Goal: Transaction & Acquisition: Book appointment/travel/reservation

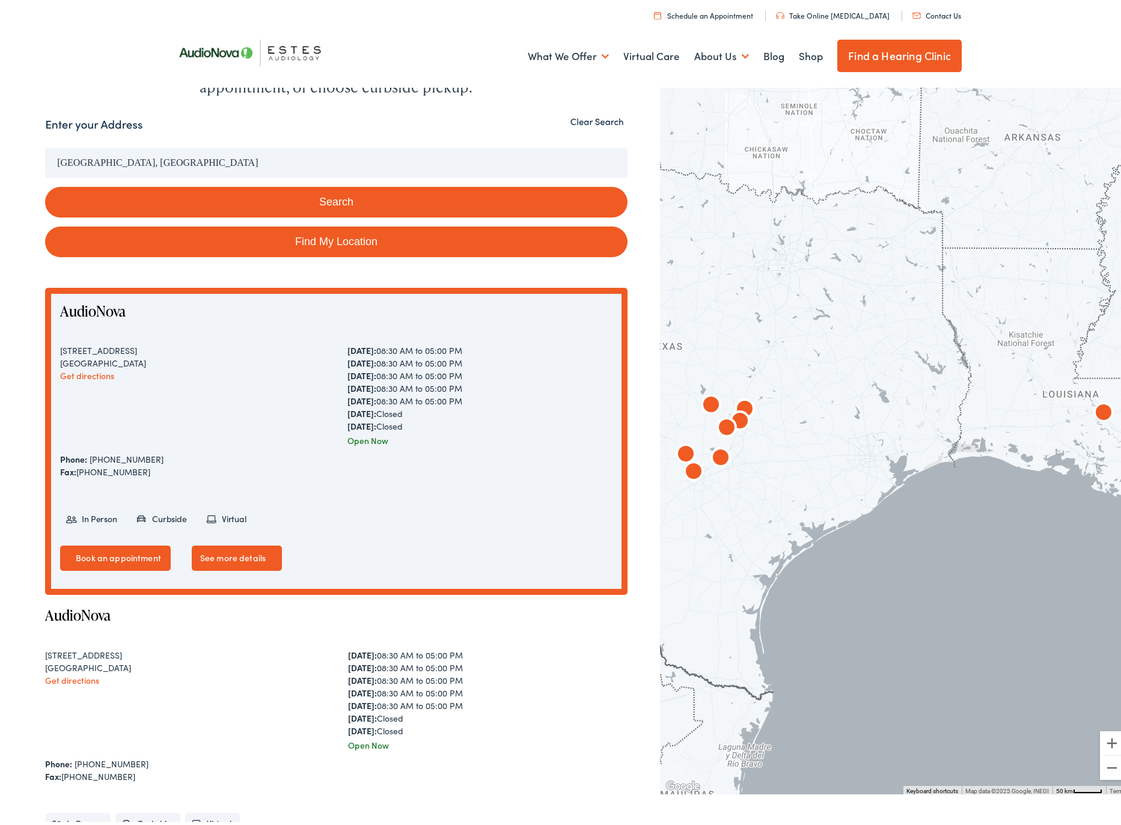
scroll to position [461, 0]
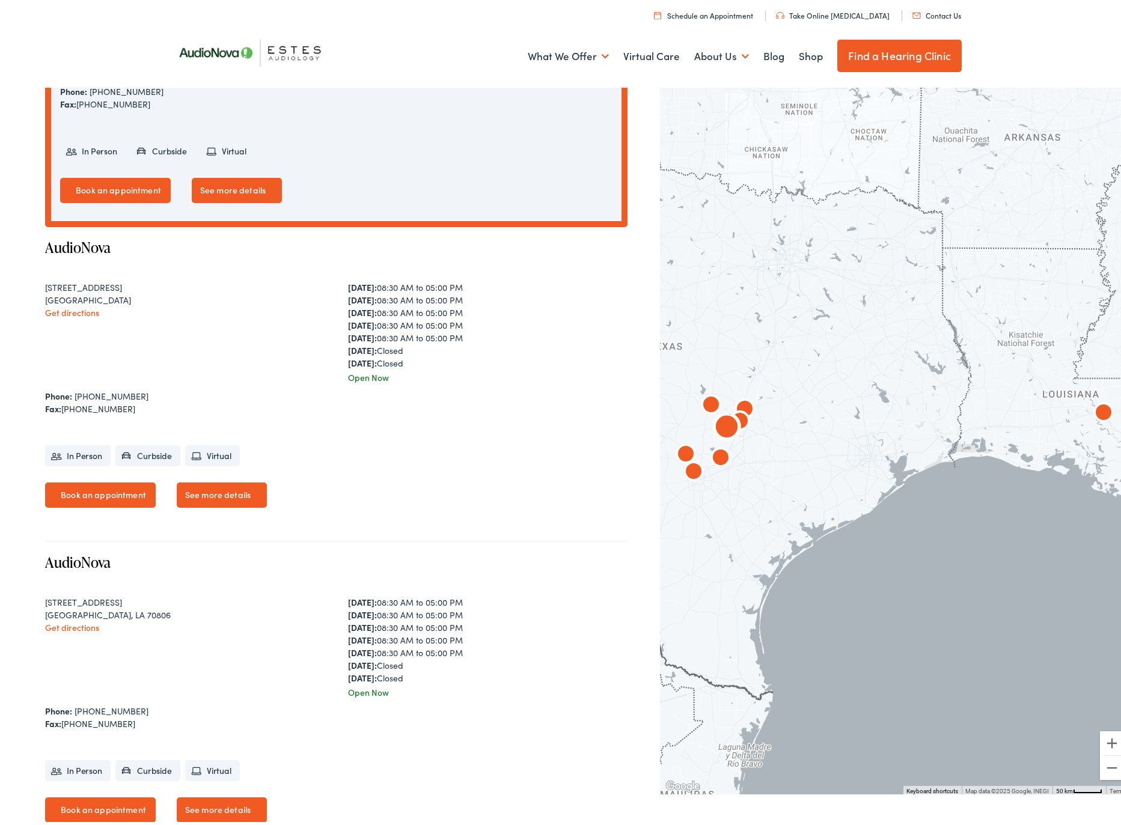
click at [215, 497] on link "See more details" at bounding box center [222, 492] width 90 height 25
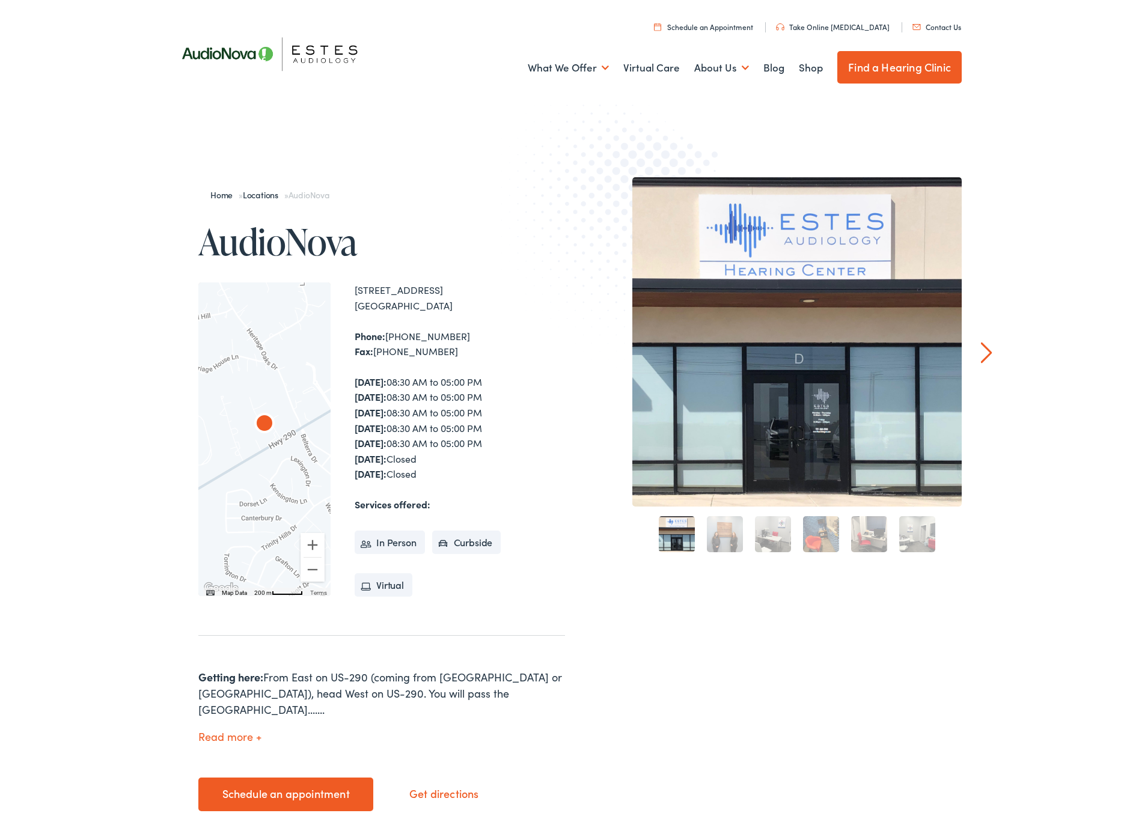
click at [228, 61] on img at bounding box center [276, 51] width 216 height 76
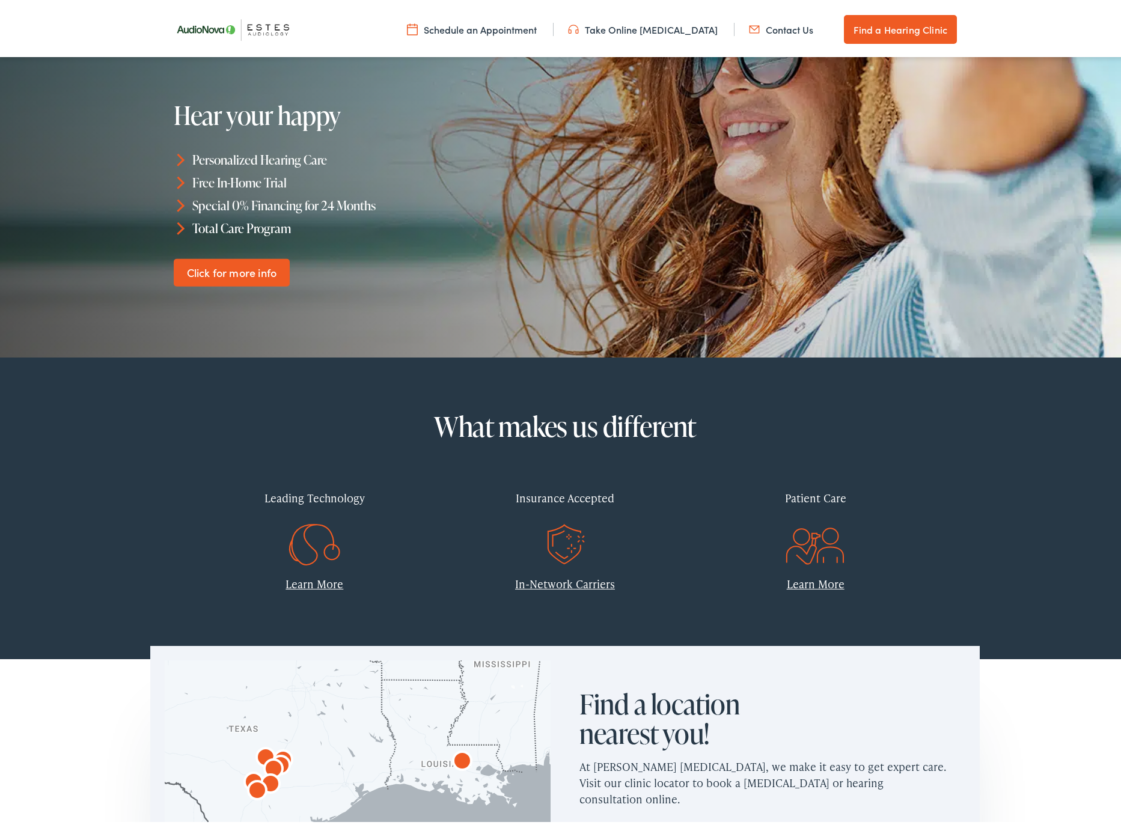
scroll to position [234, 0]
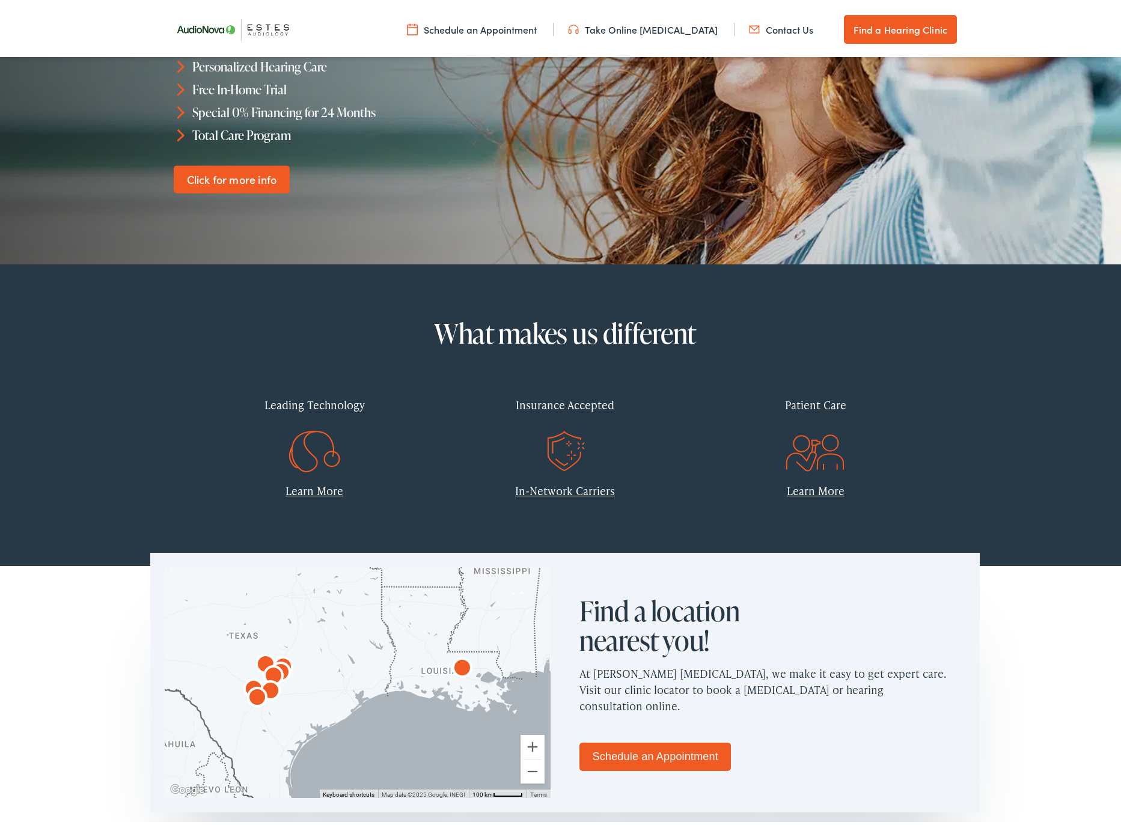
click at [310, 486] on link "Learn More" at bounding box center [315, 487] width 58 height 15
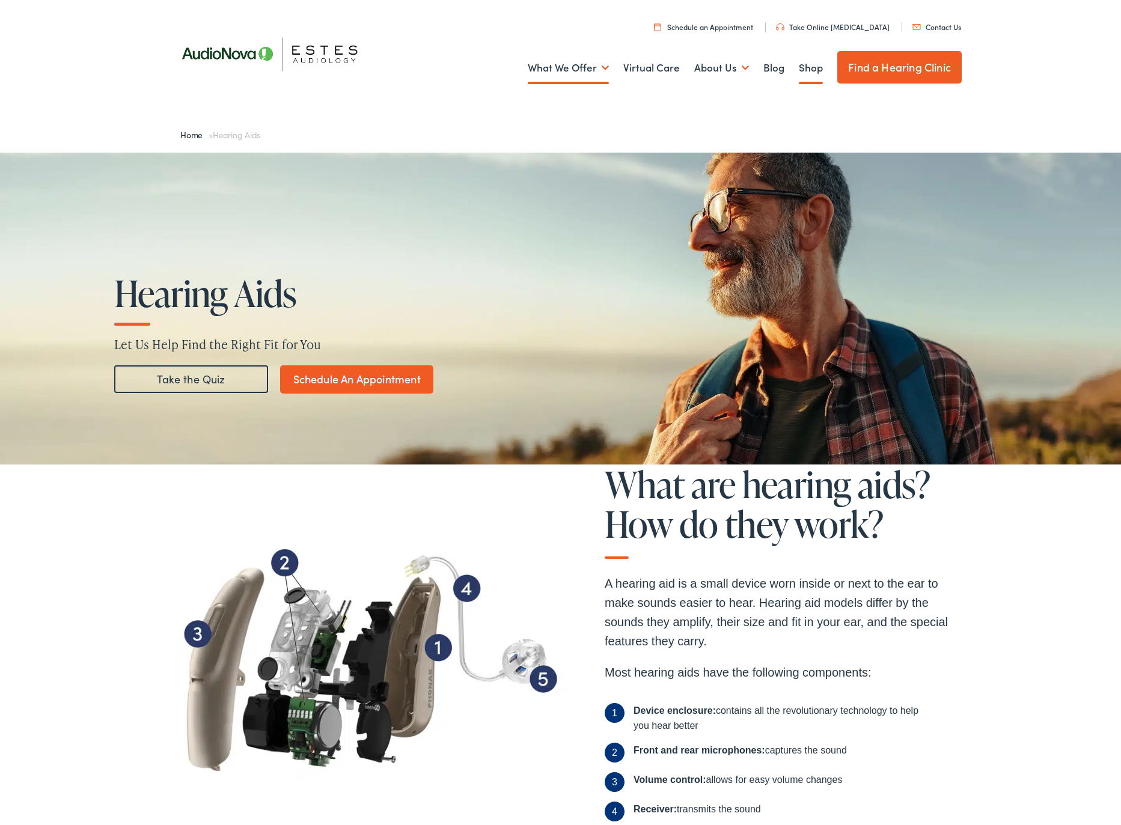
click at [807, 69] on link "Shop" at bounding box center [811, 65] width 24 height 44
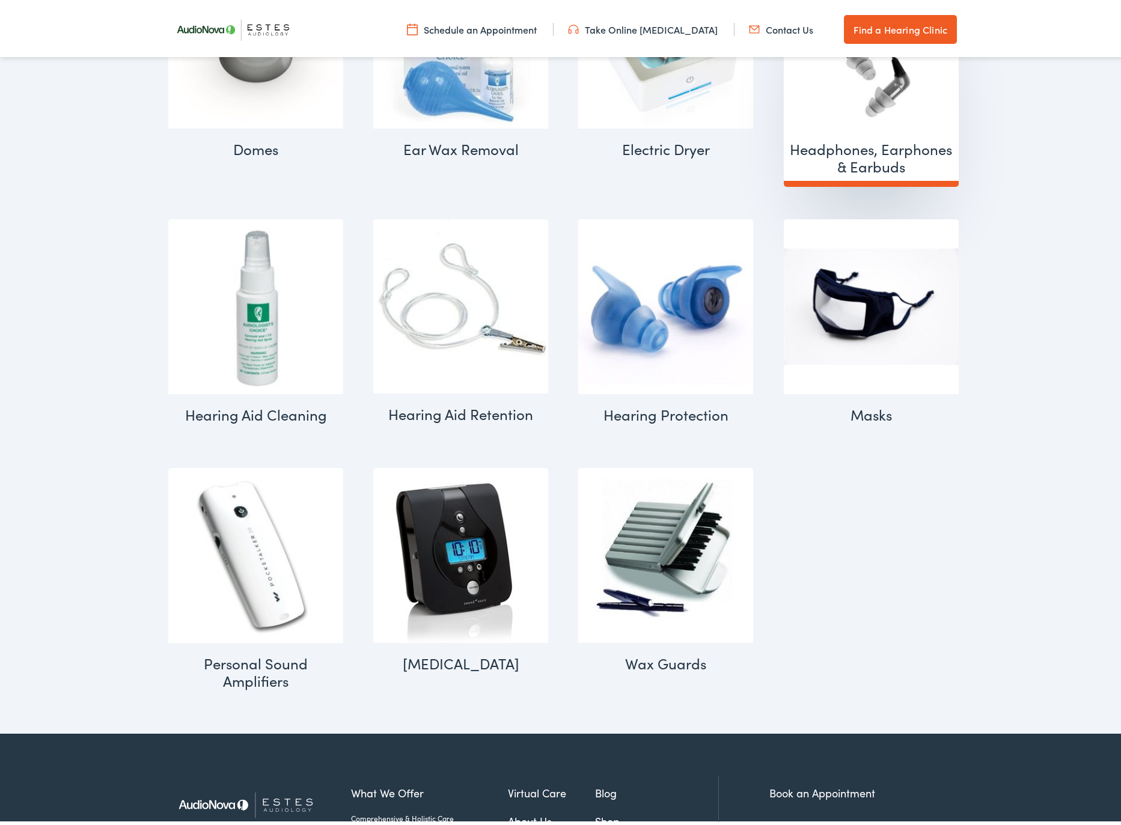
scroll to position [1018, 0]
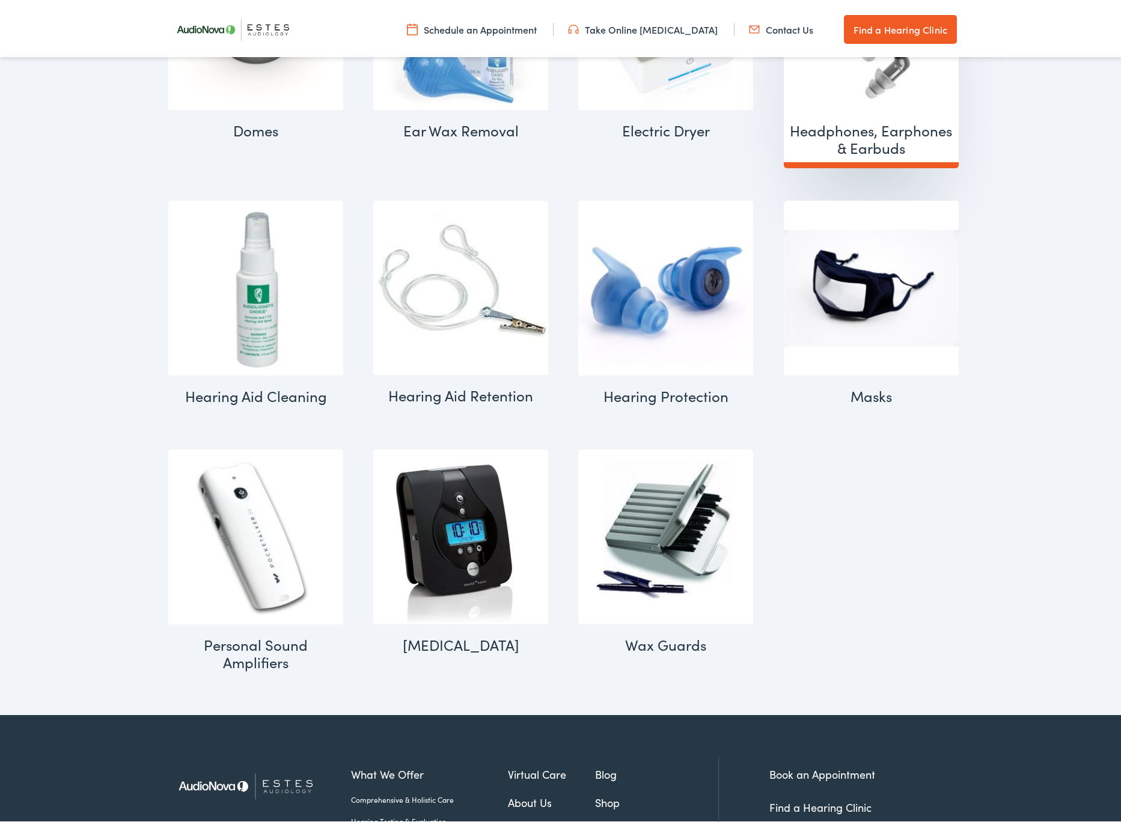
click at [834, 127] on h2 "Headphones, Earphones & Earbuds (2)" at bounding box center [871, 136] width 175 height 59
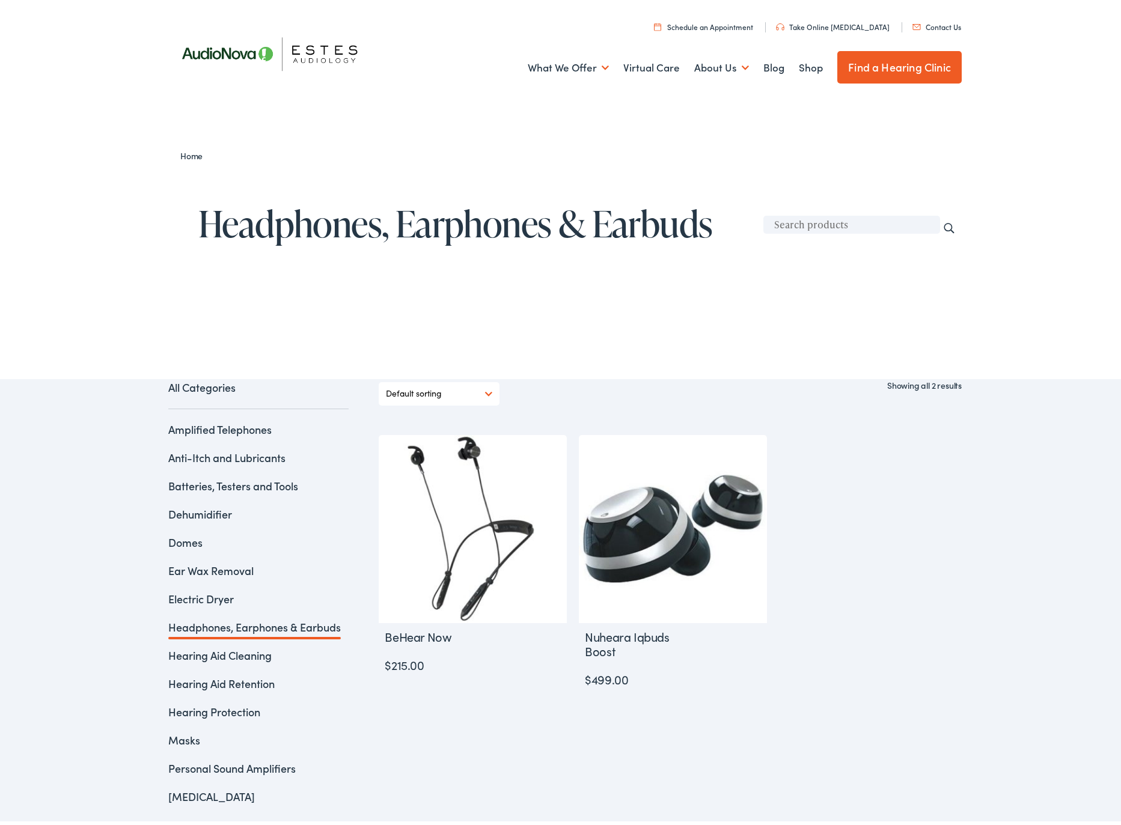
click at [732, 25] on link "Schedule an Appointment" at bounding box center [703, 24] width 99 height 10
